Goal: Task Accomplishment & Management: Use online tool/utility

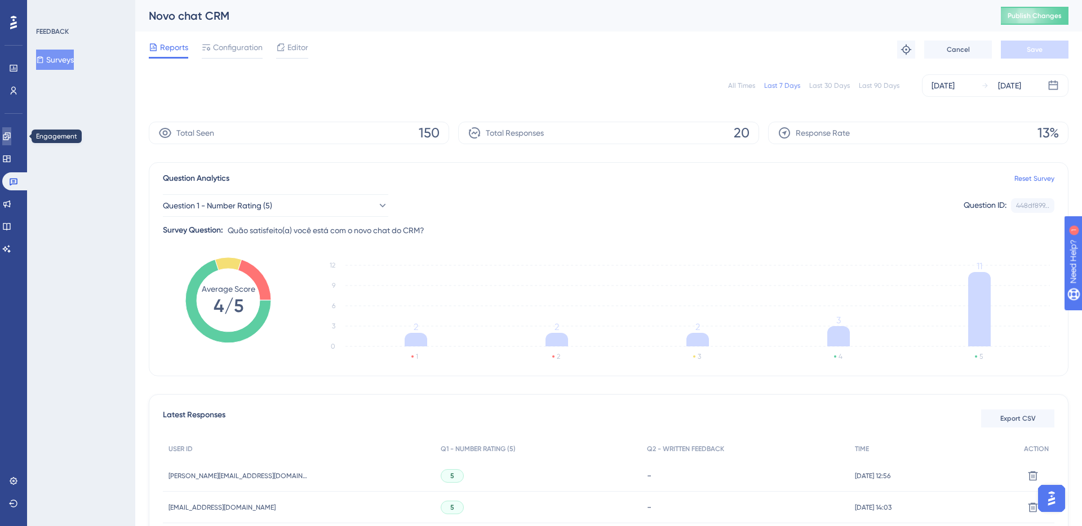
click at [7, 140] on link at bounding box center [6, 136] width 9 height 18
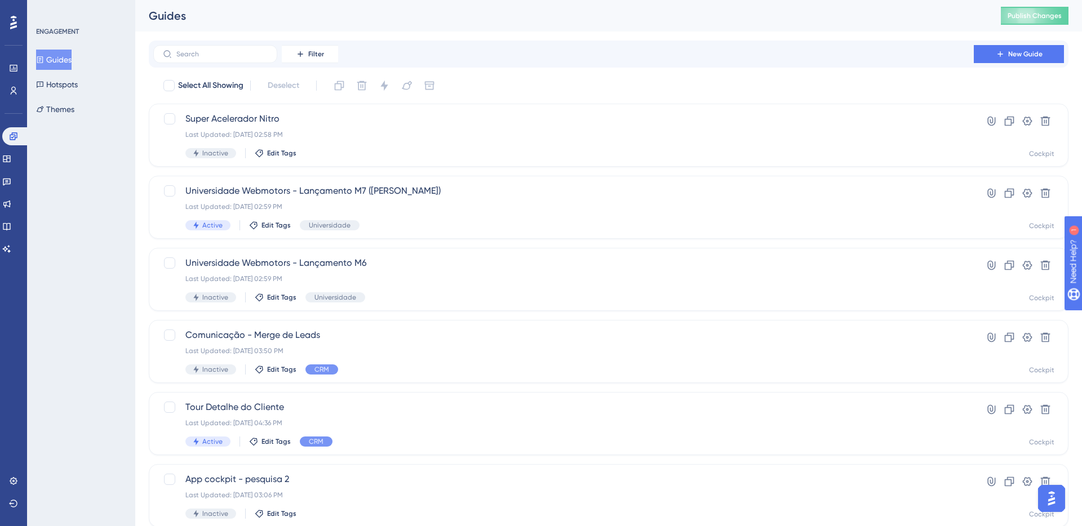
click at [131, 149] on div "ENGAGEMENT Guides Hotspots Themes" at bounding box center [81, 263] width 108 height 526
click at [989, 54] on button "New Guide" at bounding box center [1019, 54] width 90 height 18
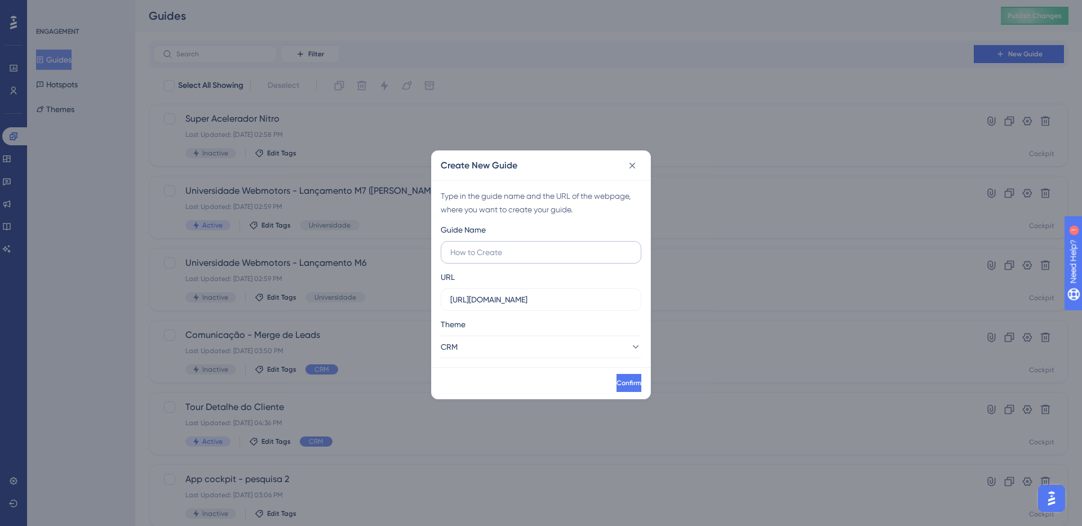
type input "N"
click at [632, 169] on icon at bounding box center [632, 165] width 11 height 11
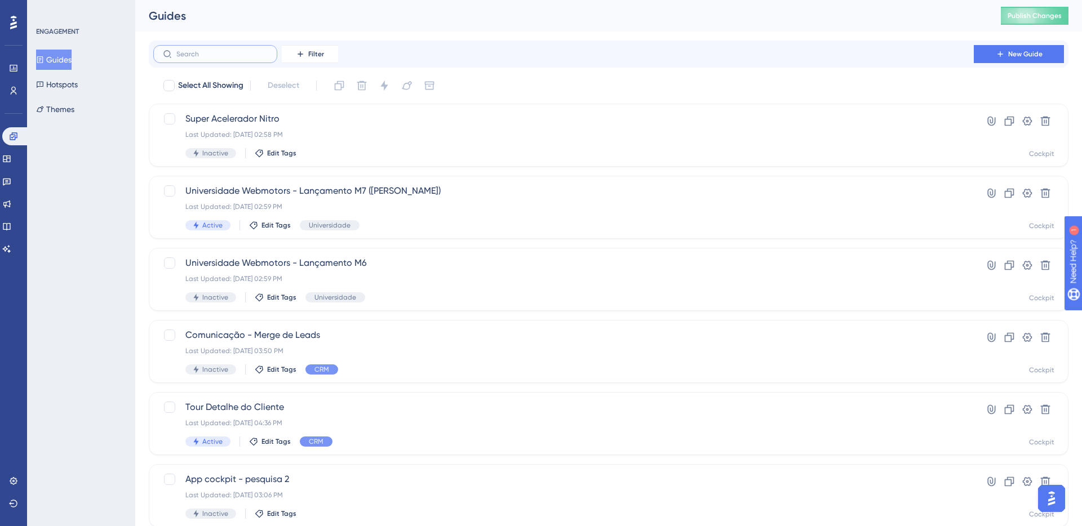
click at [233, 52] on input "text" at bounding box center [221, 54] width 91 height 8
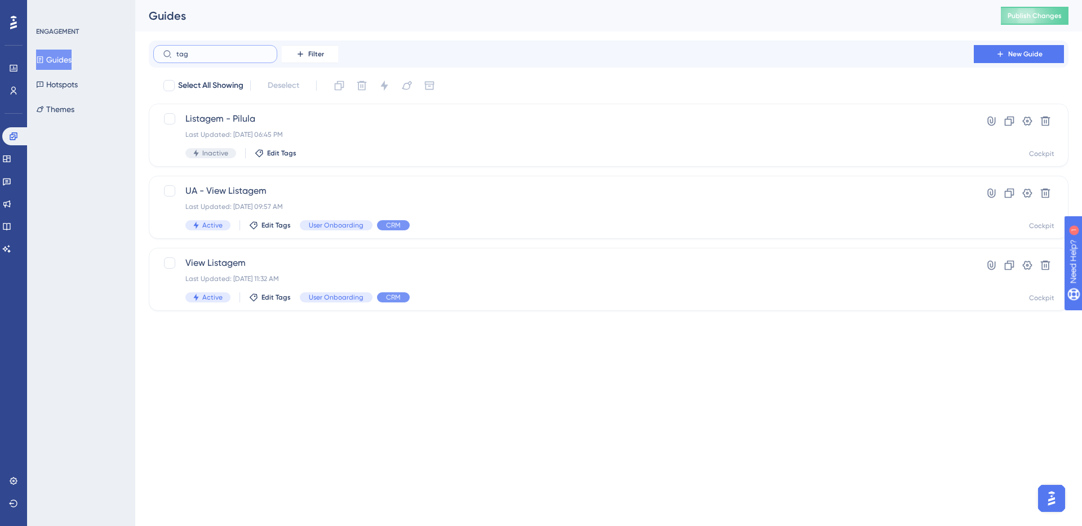
click at [190, 52] on input "tag" at bounding box center [221, 54] width 91 height 8
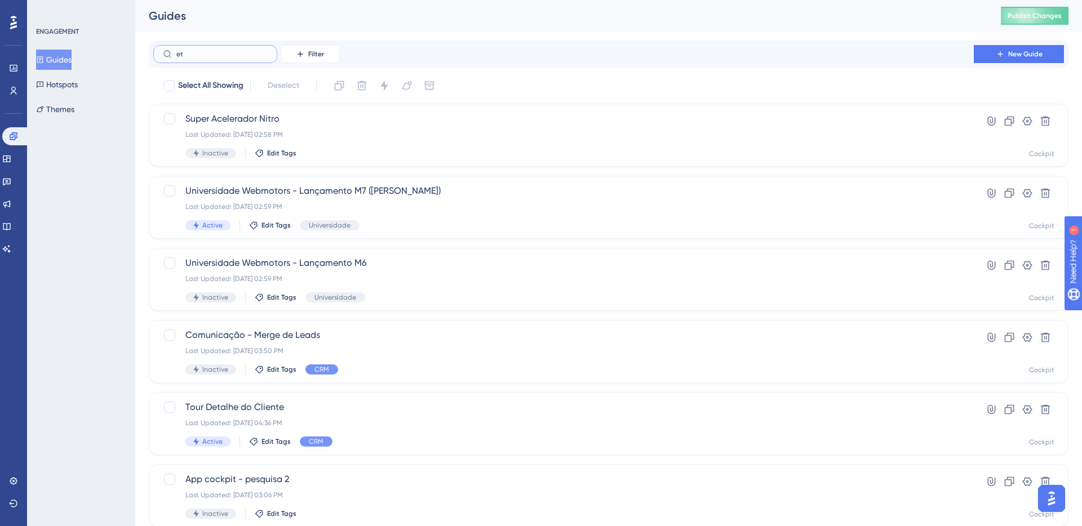
type input "eti"
checkbox input "true"
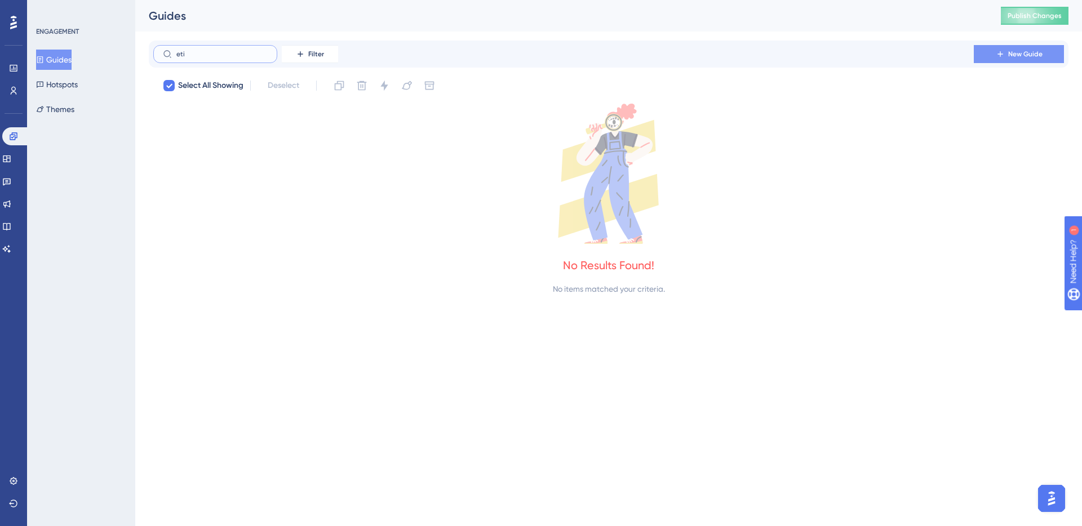
type input "eti"
click at [1014, 45] on button "New Guide" at bounding box center [1019, 54] width 90 height 18
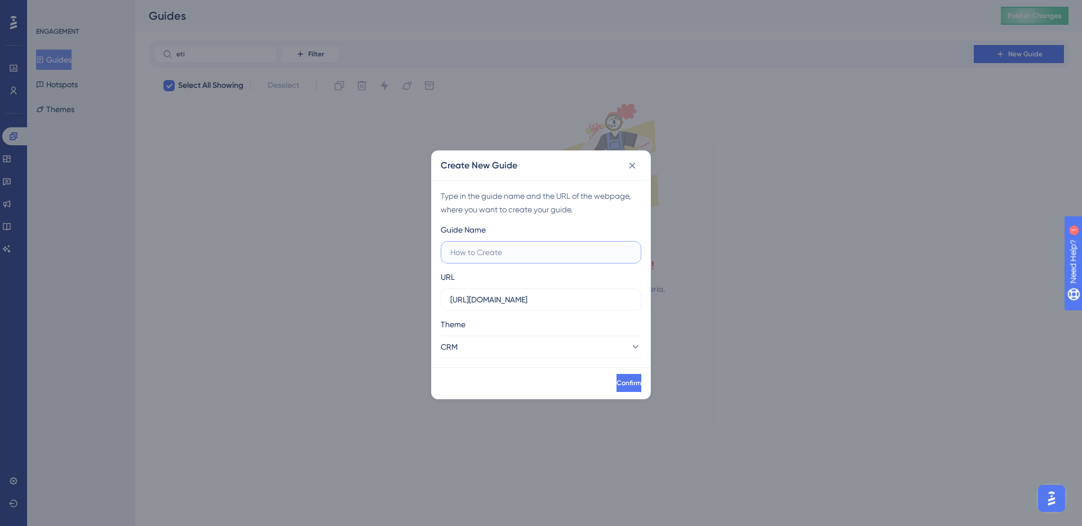
paste input "https://www.cockpit.com.br/crm/manage-leads/kanban?lkid=2191"
type input "https://www.cockpit.com.br/crm/manage-leads/kanban?lkid=2191"
click at [465, 301] on input "https://www.cockpit.com.br" at bounding box center [540, 300] width 181 height 12
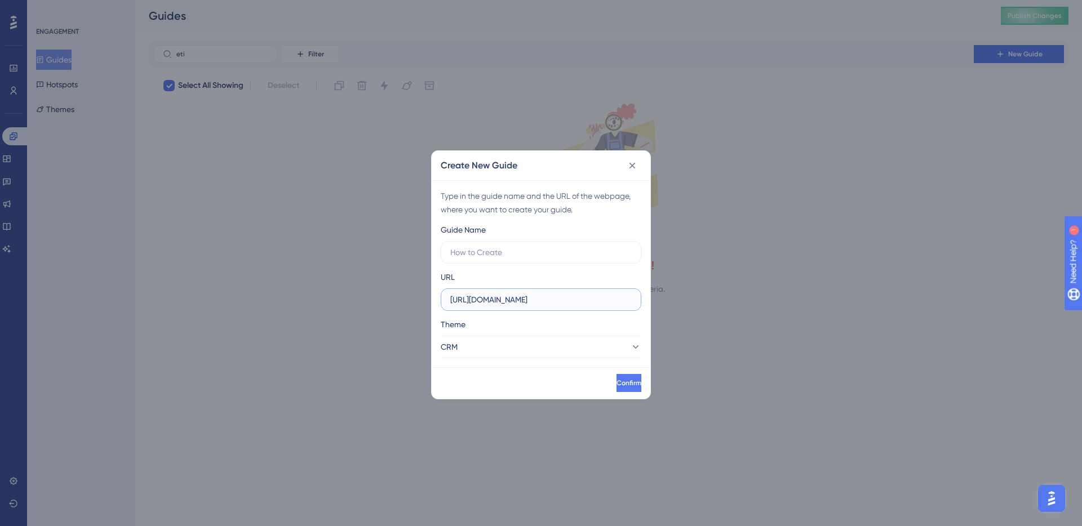
paste input "/crm/manage-leads/kanban?lkid=2191"
drag, startPoint x: 597, startPoint y: 300, endPoint x: 651, endPoint y: 299, distance: 54.7
click at [651, 299] on div "Create New Guide Type in the guide name and the URL of the webpage, where you w…" at bounding box center [541, 263] width 1082 height 526
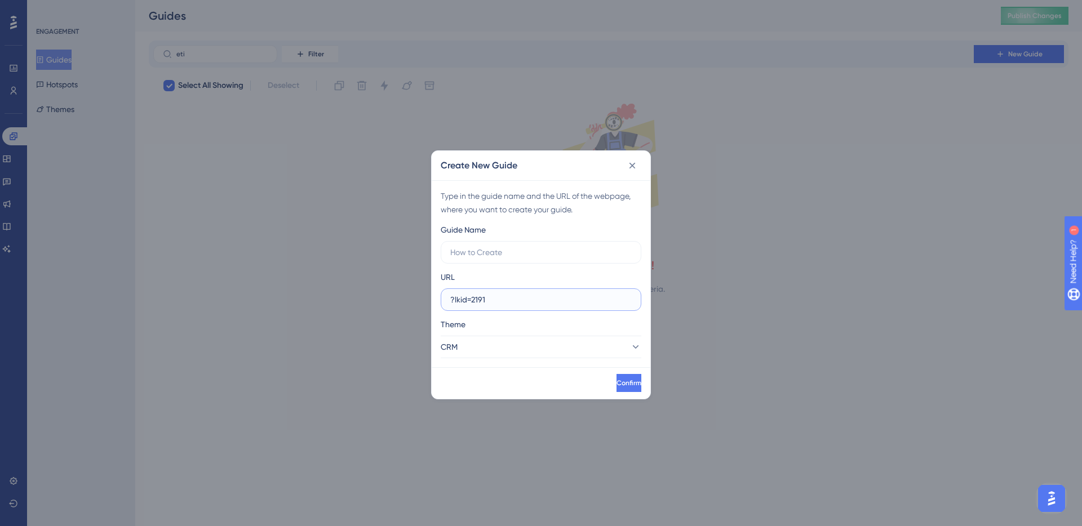
click at [486, 305] on input "?lkid=2191" at bounding box center [540, 300] width 181 height 12
paste input "https://www.cockpit.com.br/crm/manage-leads/kanban"
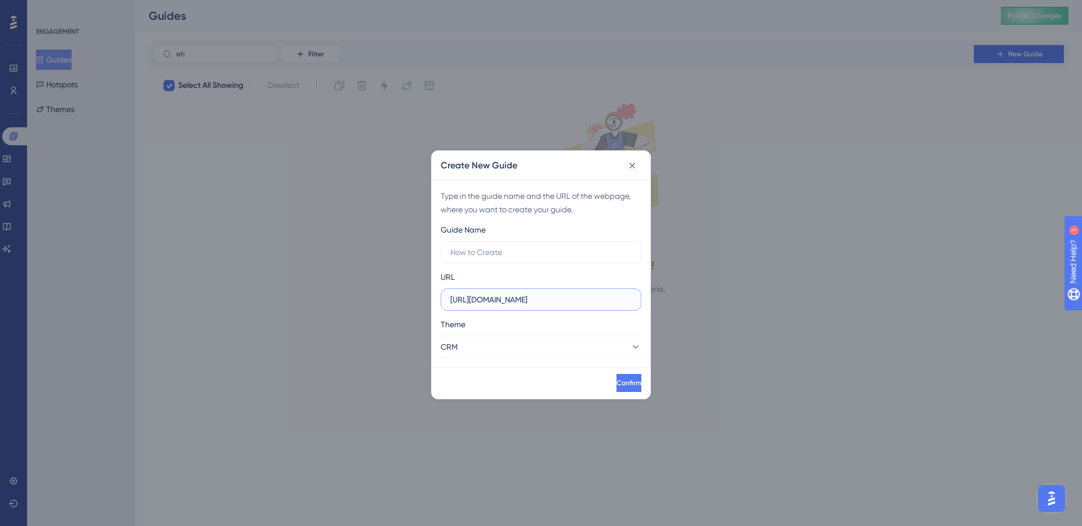
click at [611, 299] on input "https://www.cockpit.com.br/crm/manage-leads/kanban?lkid=2191" at bounding box center [540, 300] width 181 height 12
drag, startPoint x: 636, startPoint y: 299, endPoint x: 609, endPoint y: 300, distance: 27.1
click at [609, 300] on label "https://www.cockpit.com.br/crm/manage-leads/kanban?lkid=2191" at bounding box center [541, 300] width 201 height 23
click at [609, 300] on input "https://www.cockpit.com.br/crm/manage-leads/kanban?lkid=2191" at bounding box center [540, 300] width 181 height 12
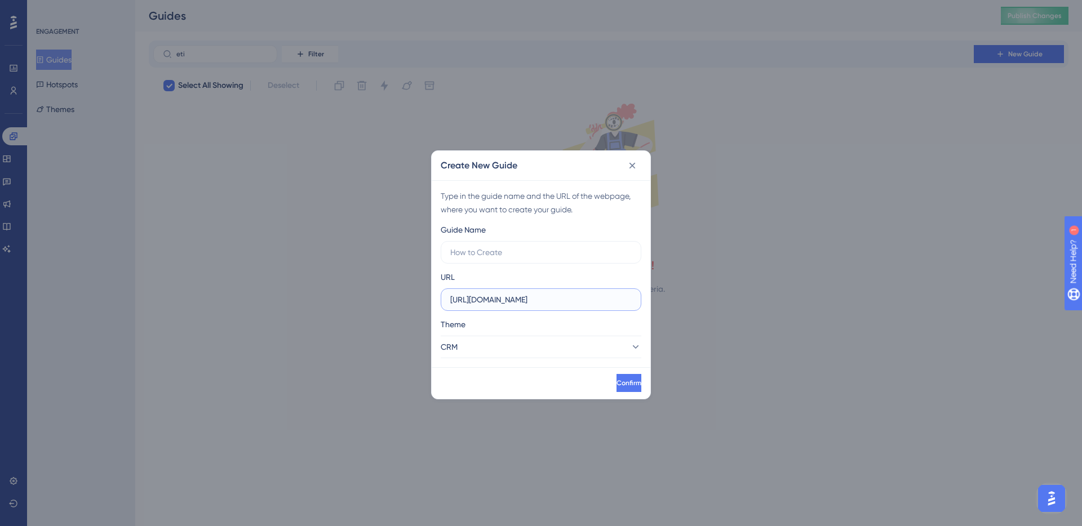
click at [620, 299] on input "https://www.cockpit.com.br/crm/manage-leads/kanban?lkid=2191" at bounding box center [540, 300] width 181 height 12
click at [623, 299] on input "https://www.cockpit.com.br/crm/manage-leads/kanban?lkid=2191" at bounding box center [540, 300] width 181 height 12
click at [631, 299] on input "https://www.cockpit.com.br/crm/manage-leads/kanban?lkid=2191" at bounding box center [540, 300] width 181 height 12
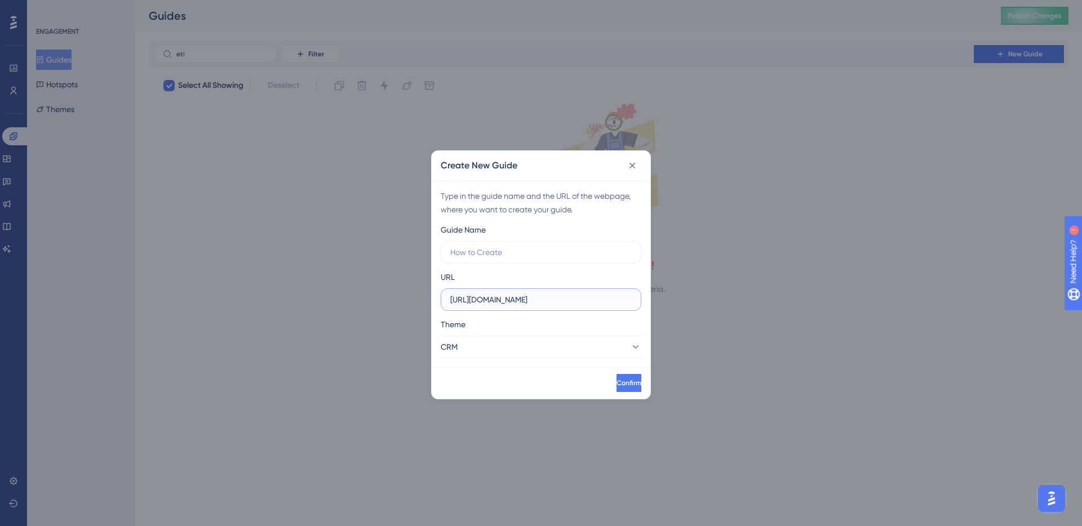
scroll to position [0, 29]
type input "https://www.cockpit.com.br/crm/manage-leads/kanban"
click at [499, 255] on input "text" at bounding box center [540, 252] width 181 height 12
type input "Tags Personalizadas"
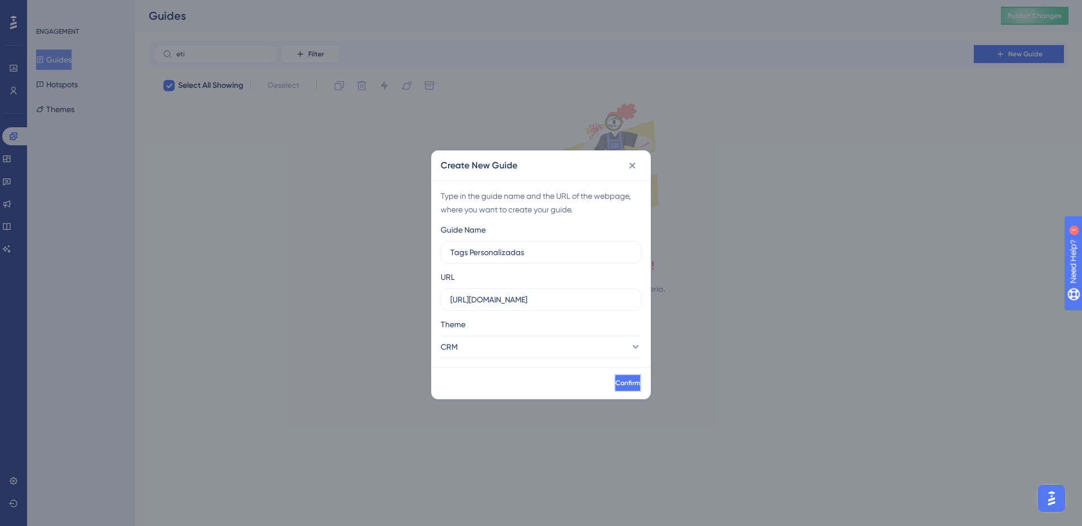
click at [615, 383] on span "Confirm" at bounding box center [627, 383] width 25 height 9
